Goal: Task Accomplishment & Management: Manage account settings

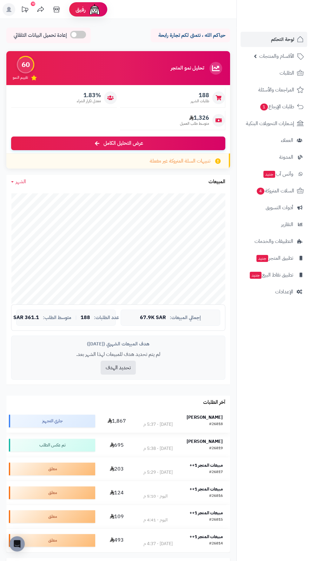
click at [221, 414] on strong "عبدالله ماجد" at bounding box center [205, 417] width 36 height 7
click at [213, 441] on strong "[PERSON_NAME]" at bounding box center [205, 441] width 36 height 7
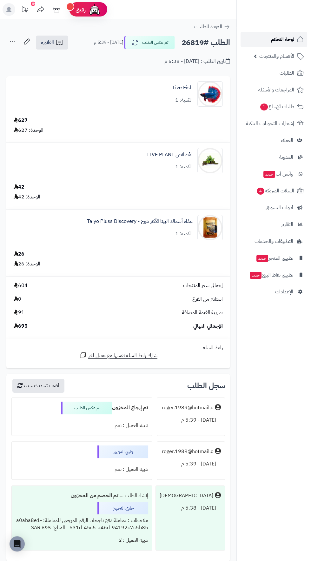
click at [284, 41] on span "لوحة التحكم" at bounding box center [282, 39] width 23 height 9
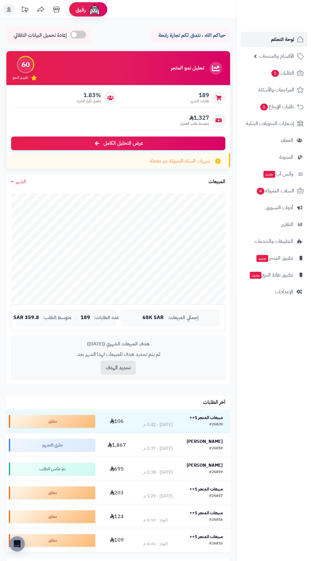
click at [282, 39] on span "لوحة التحكم" at bounding box center [282, 39] width 23 height 9
click at [276, 39] on span "لوحة التحكم" at bounding box center [282, 39] width 23 height 9
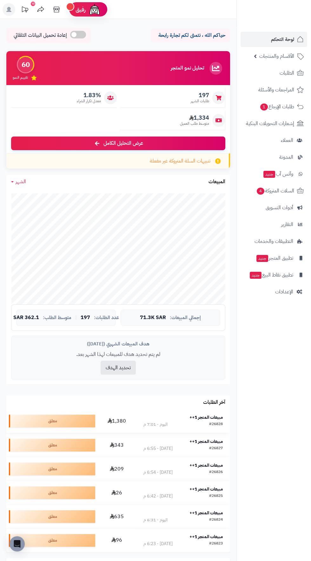
click at [210, 417] on strong "مبيعات المتجر 1++" at bounding box center [206, 417] width 33 height 7
click at [216, 442] on strong "مبيعات المتجر 1++" at bounding box center [206, 441] width 33 height 7
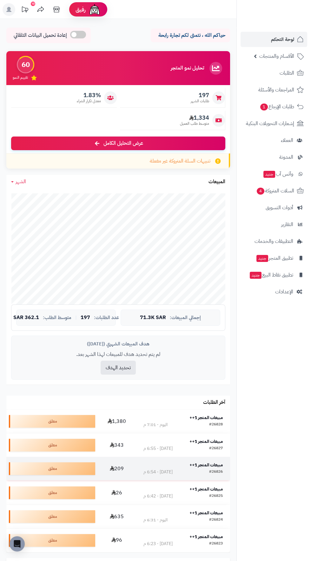
click at [208, 472] on div "#26826 اليوم - 6:54 م" at bounding box center [183, 472] width 79 height 6
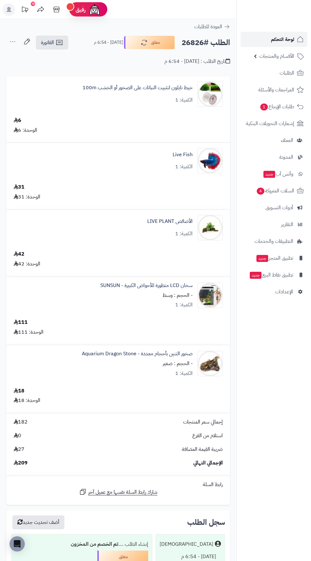
click at [279, 39] on span "لوحة التحكم" at bounding box center [282, 39] width 23 height 9
